Goal: Task Accomplishment & Management: Complete application form

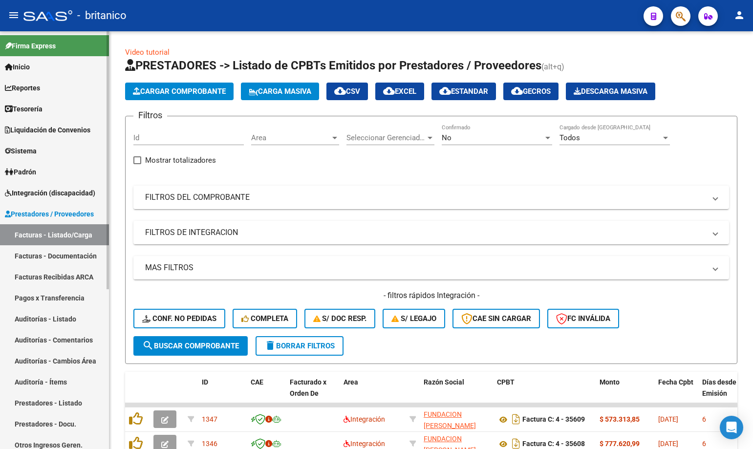
scroll to position [13, 0]
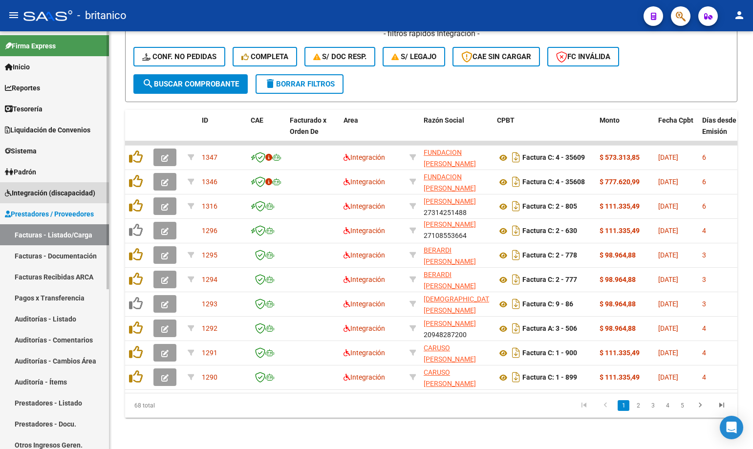
click at [37, 189] on span "Integración (discapacidad)" at bounding box center [50, 193] width 90 height 11
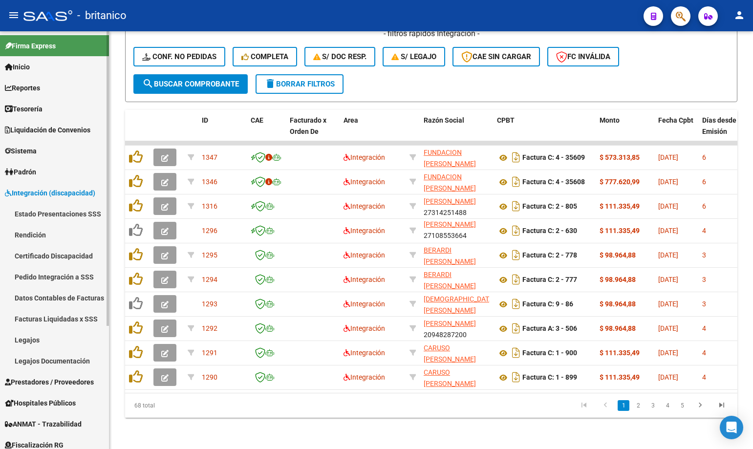
click at [27, 338] on link "Legajos" at bounding box center [54, 339] width 109 height 21
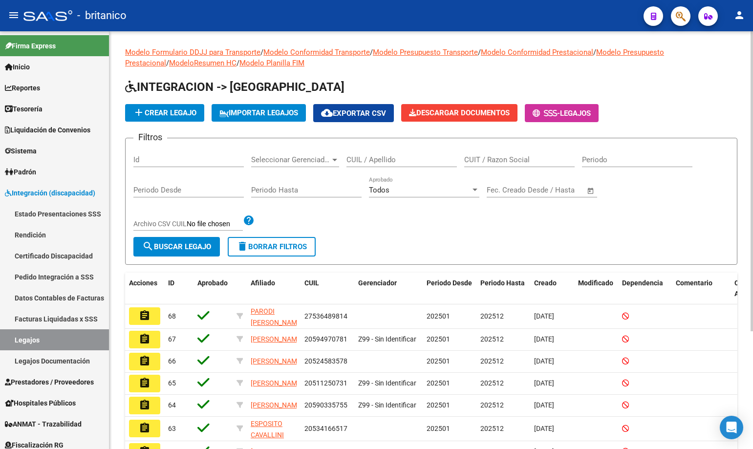
click at [364, 160] on input "CUIL / Apellido" at bounding box center [401, 159] width 110 height 9
type input "[PERSON_NAME]"
click at [180, 250] on span "search Buscar Legajo" at bounding box center [176, 246] width 69 height 9
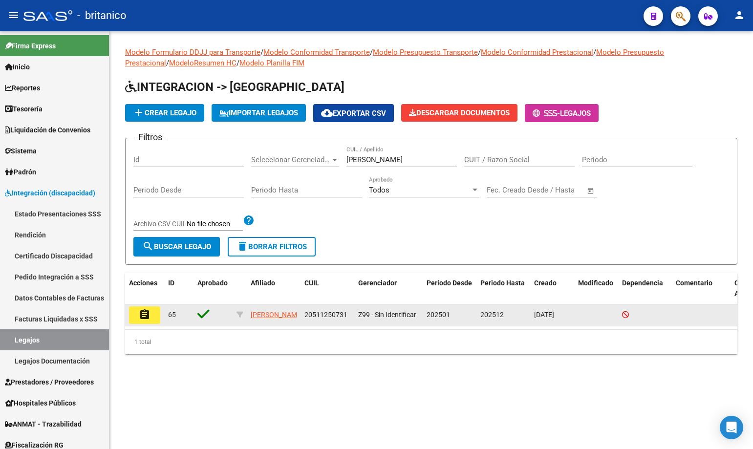
click at [144, 313] on mat-icon "assignment" at bounding box center [145, 315] width 12 height 12
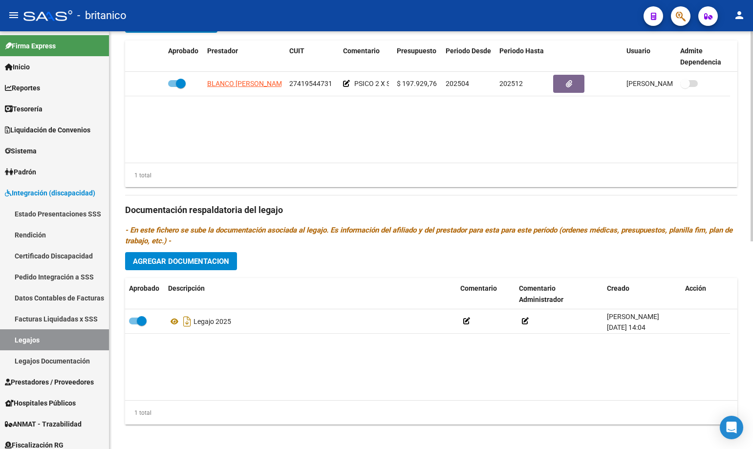
scroll to position [412, 0]
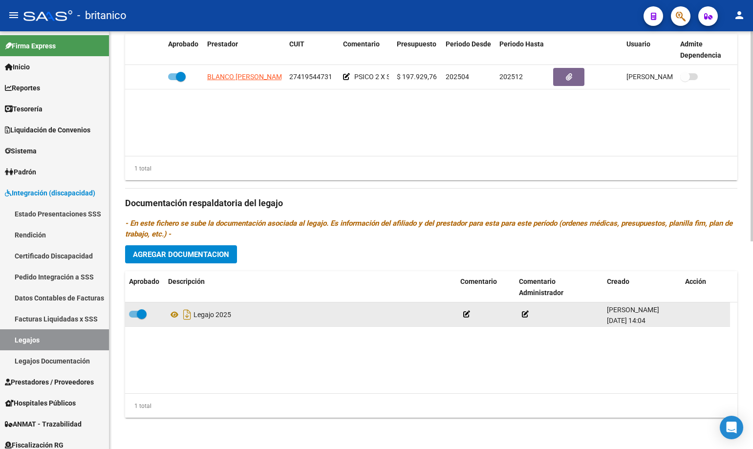
click at [133, 312] on span at bounding box center [138, 314] width 18 height 7
click at [133, 318] on input "checkbox" at bounding box center [133, 318] width 0 height 0
checkbox input "false"
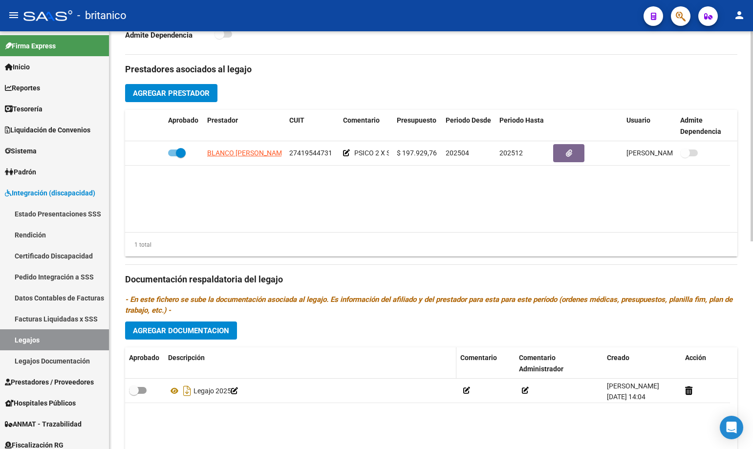
scroll to position [391, 0]
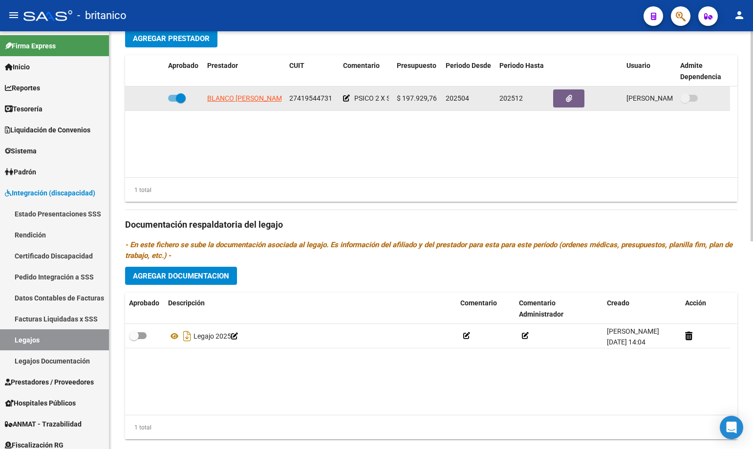
click at [345, 98] on icon at bounding box center [346, 98] width 7 height 7
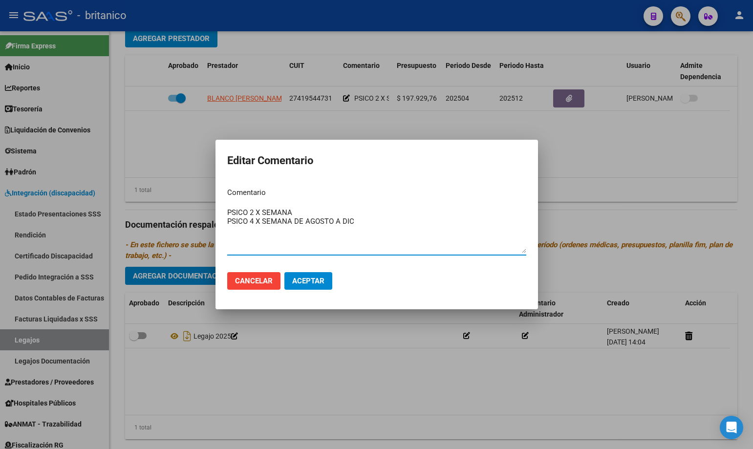
click at [620, 185] on div at bounding box center [376, 224] width 753 height 449
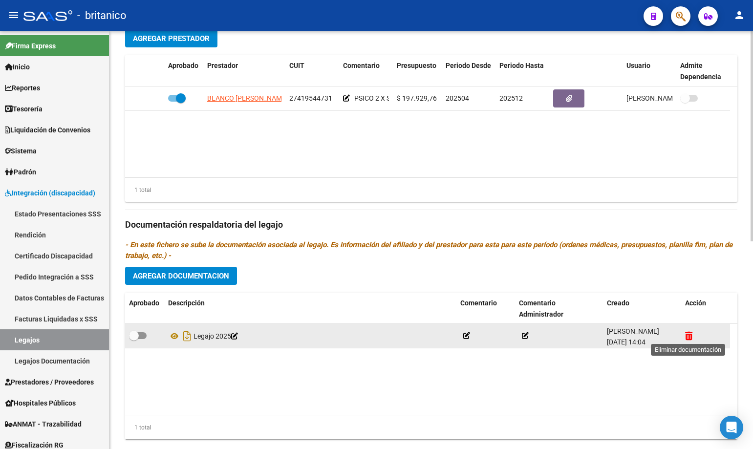
click at [688, 334] on icon at bounding box center [688, 335] width 7 height 9
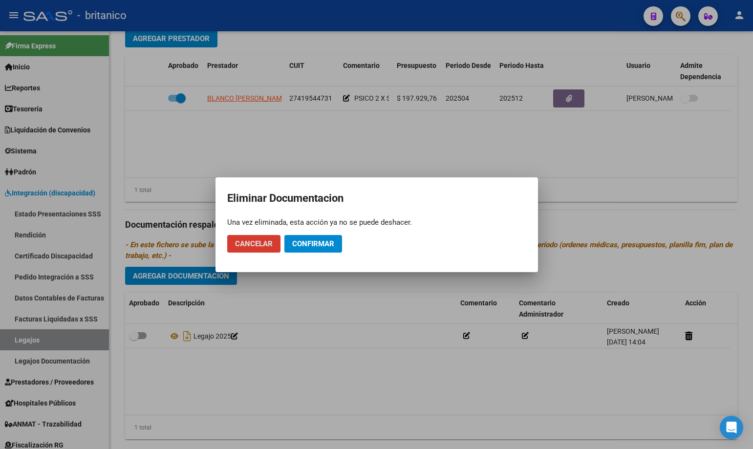
click at [300, 238] on button "Confirmar" at bounding box center [313, 244] width 58 height 18
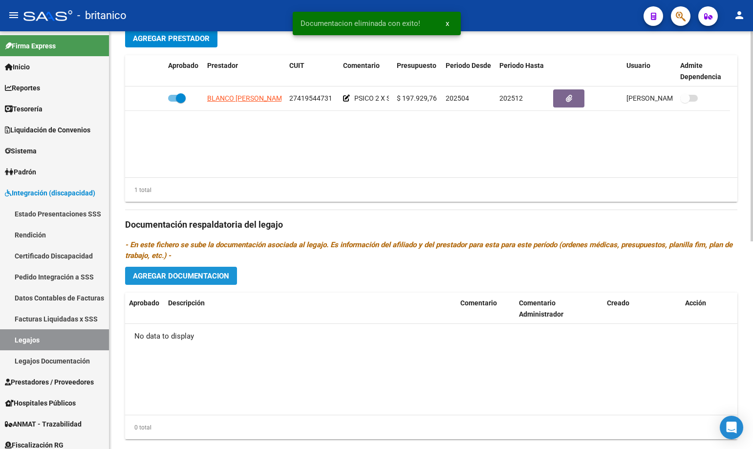
click at [185, 269] on button "Agregar Documentacion" at bounding box center [181, 276] width 112 height 18
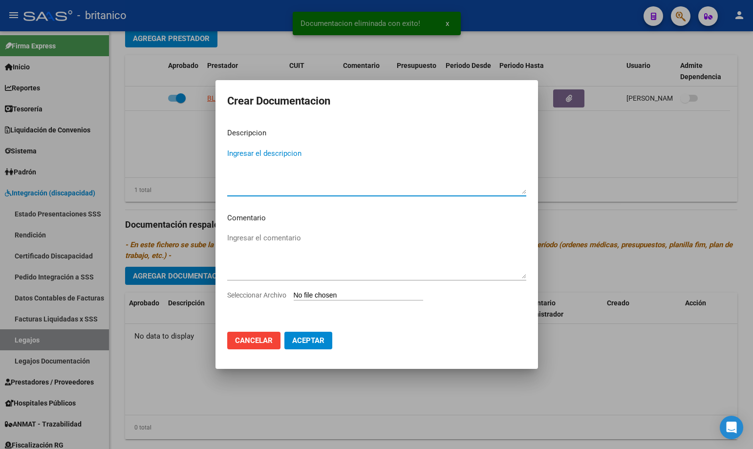
click at [264, 163] on textarea "Ingresar el descripcion" at bounding box center [376, 171] width 299 height 46
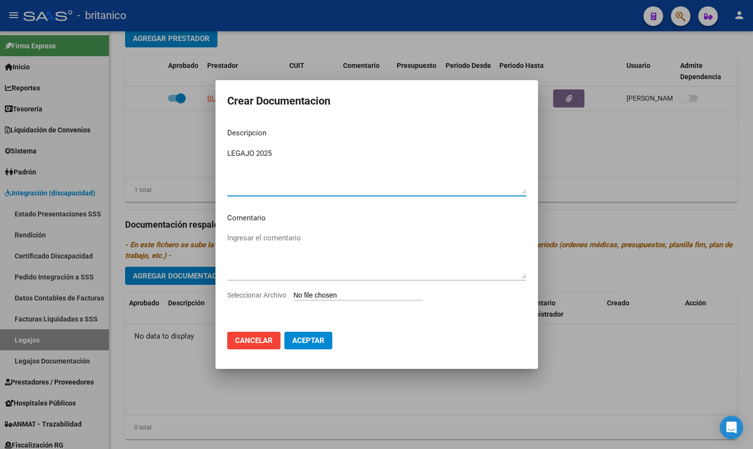
type textarea "LEGAJO 2025"
click at [333, 295] on input "Seleccionar Archivo" at bounding box center [358, 295] width 129 height 9
type input "C:\fakepath\[PERSON_NAME] 2025.pdf"
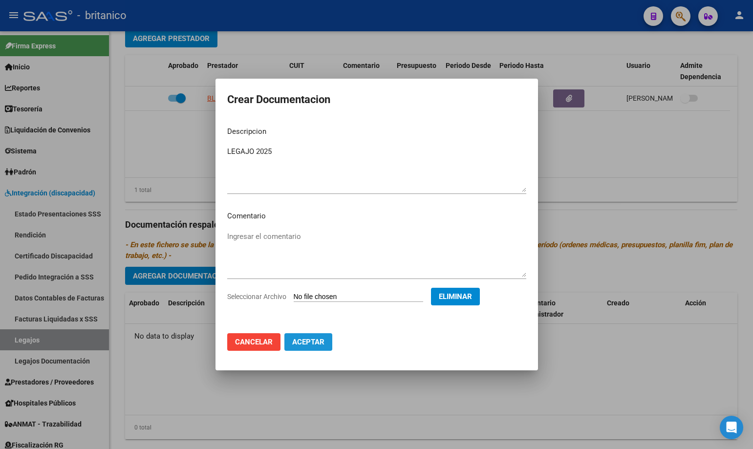
click at [316, 341] on span "Aceptar" at bounding box center [308, 342] width 32 height 9
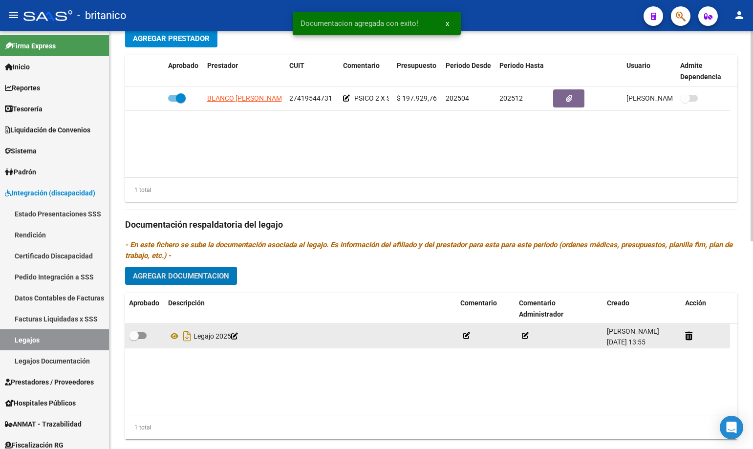
click at [141, 333] on span at bounding box center [138, 335] width 18 height 7
click at [134, 339] on input "checkbox" at bounding box center [133, 339] width 0 height 0
checkbox input "true"
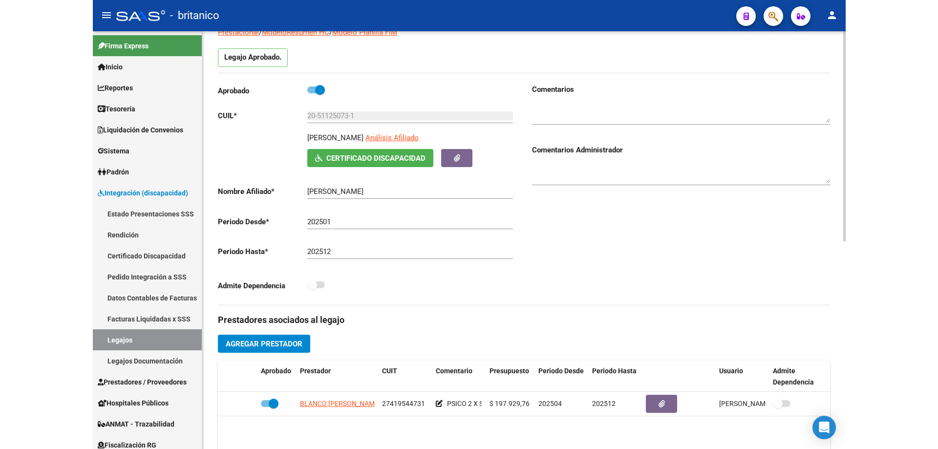
scroll to position [0, 0]
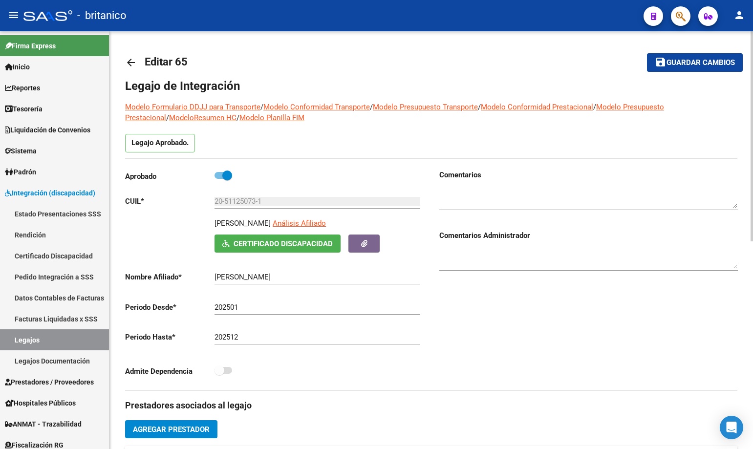
click at [667, 63] on span "Guardar cambios" at bounding box center [701, 63] width 68 height 9
click at [53, 194] on span "Integración (discapacidad)" at bounding box center [50, 193] width 90 height 11
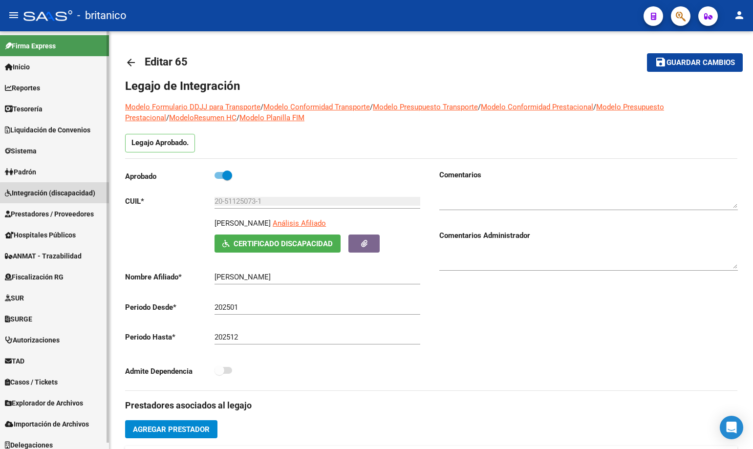
click at [77, 200] on link "Integración (discapacidad)" at bounding box center [54, 192] width 109 height 21
